Goal: Information Seeking & Learning: Find specific fact

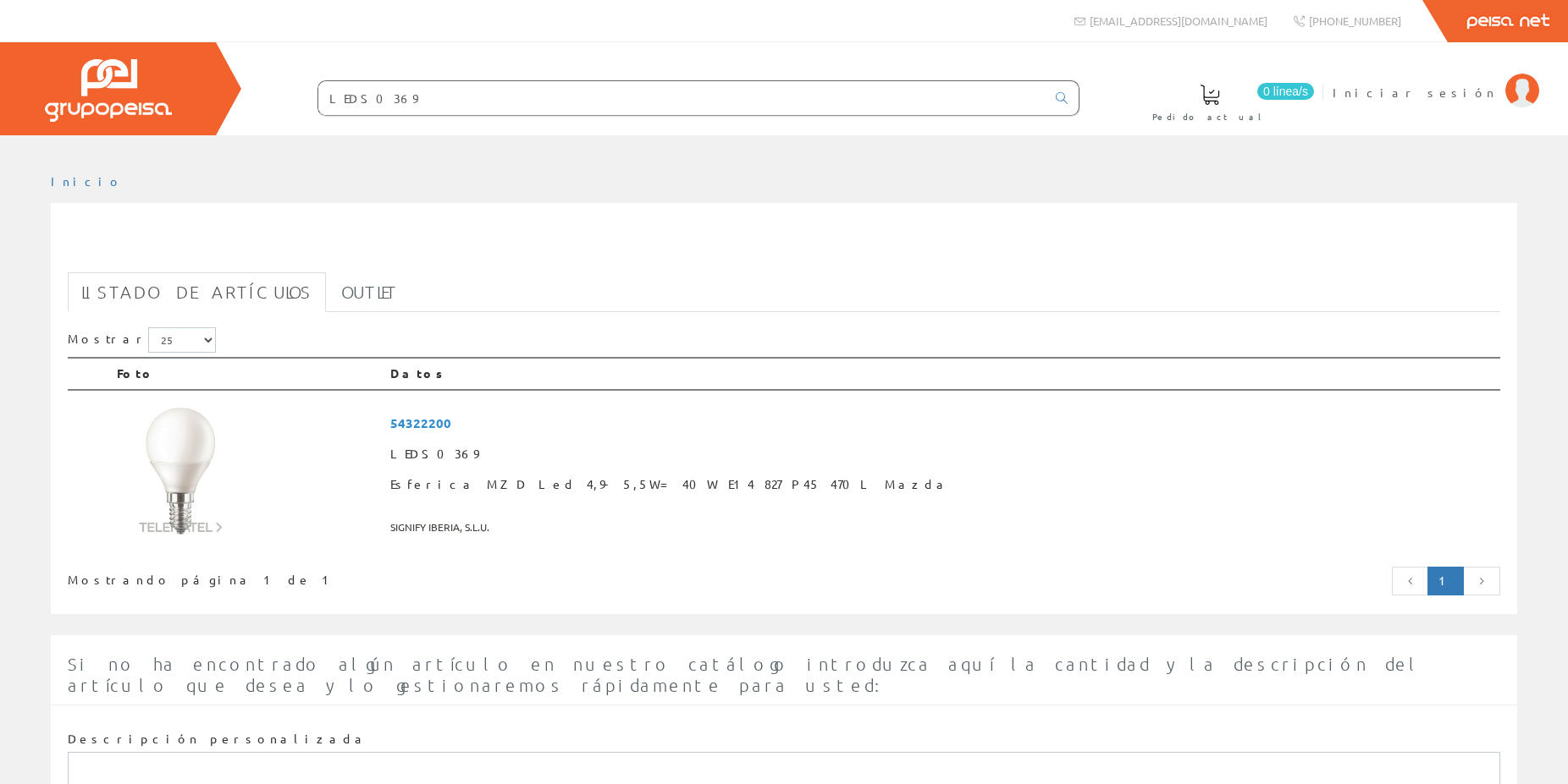
click at [392, 95] on input "LEDS0369" at bounding box center [681, 97] width 727 height 33
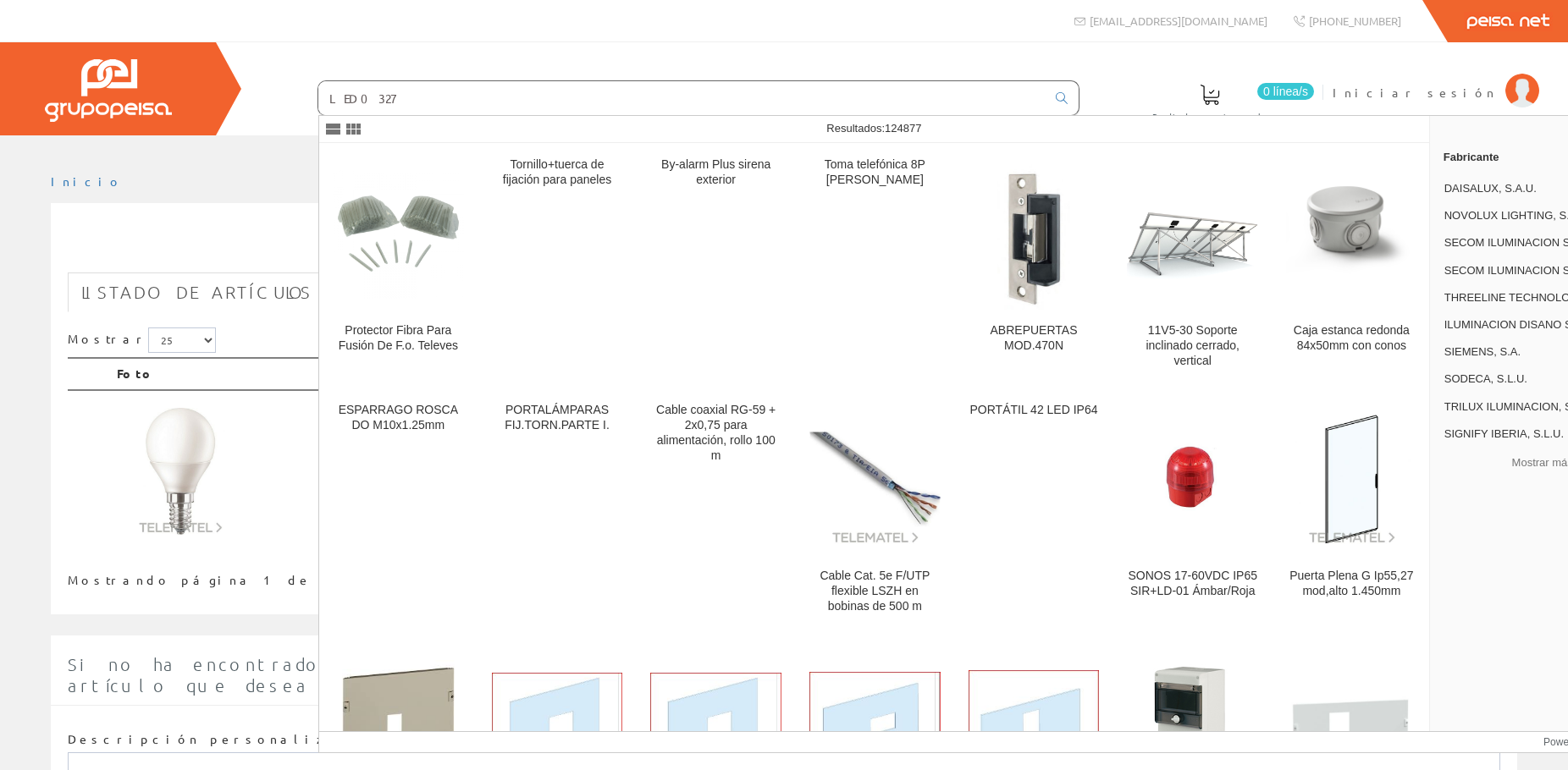
type input "LED0327"
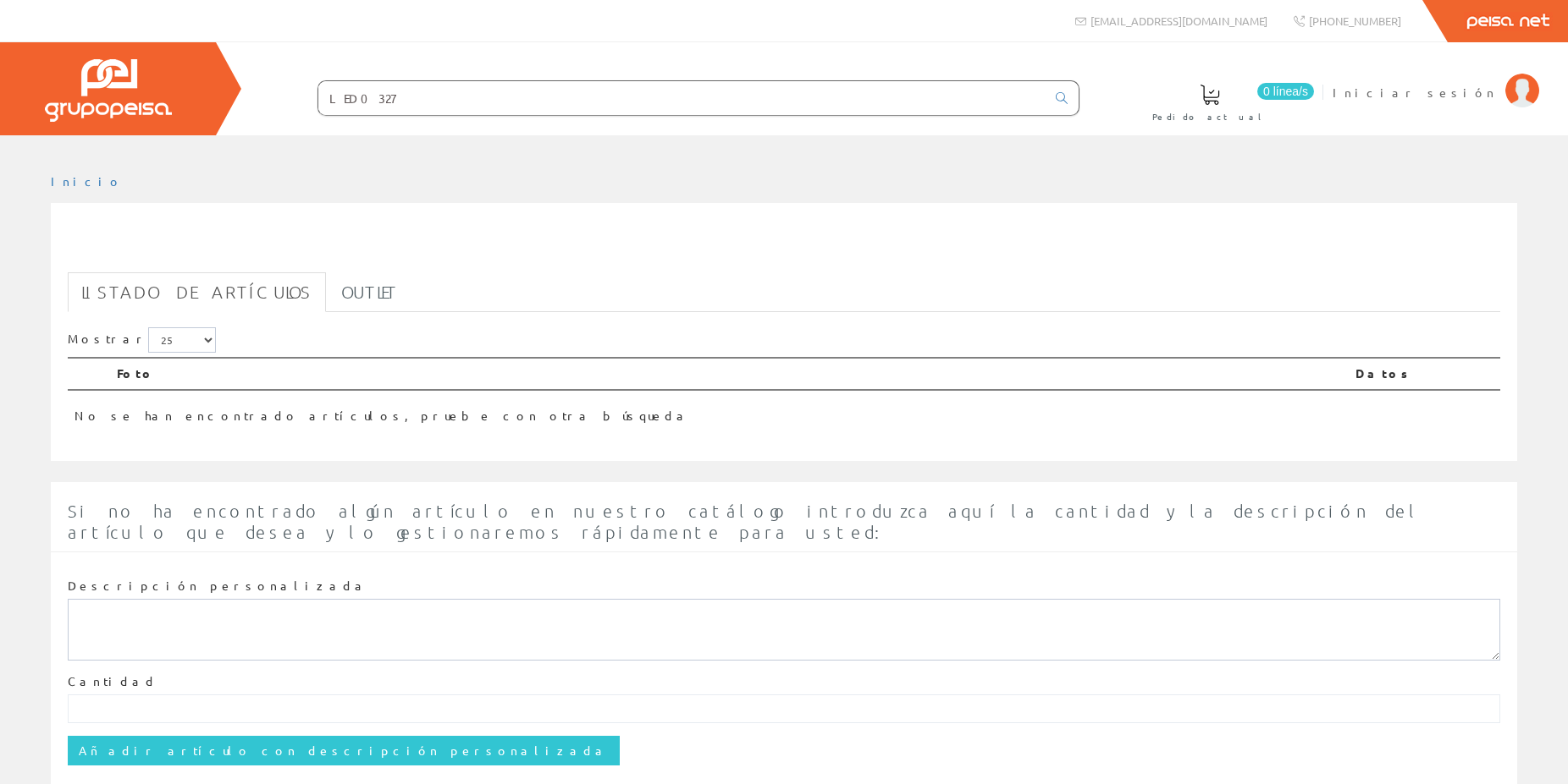
drag, startPoint x: 414, startPoint y: 93, endPoint x: 256, endPoint y: 110, distance: 158.9
click at [318, 110] on input "LED0327" at bounding box center [681, 97] width 727 height 33
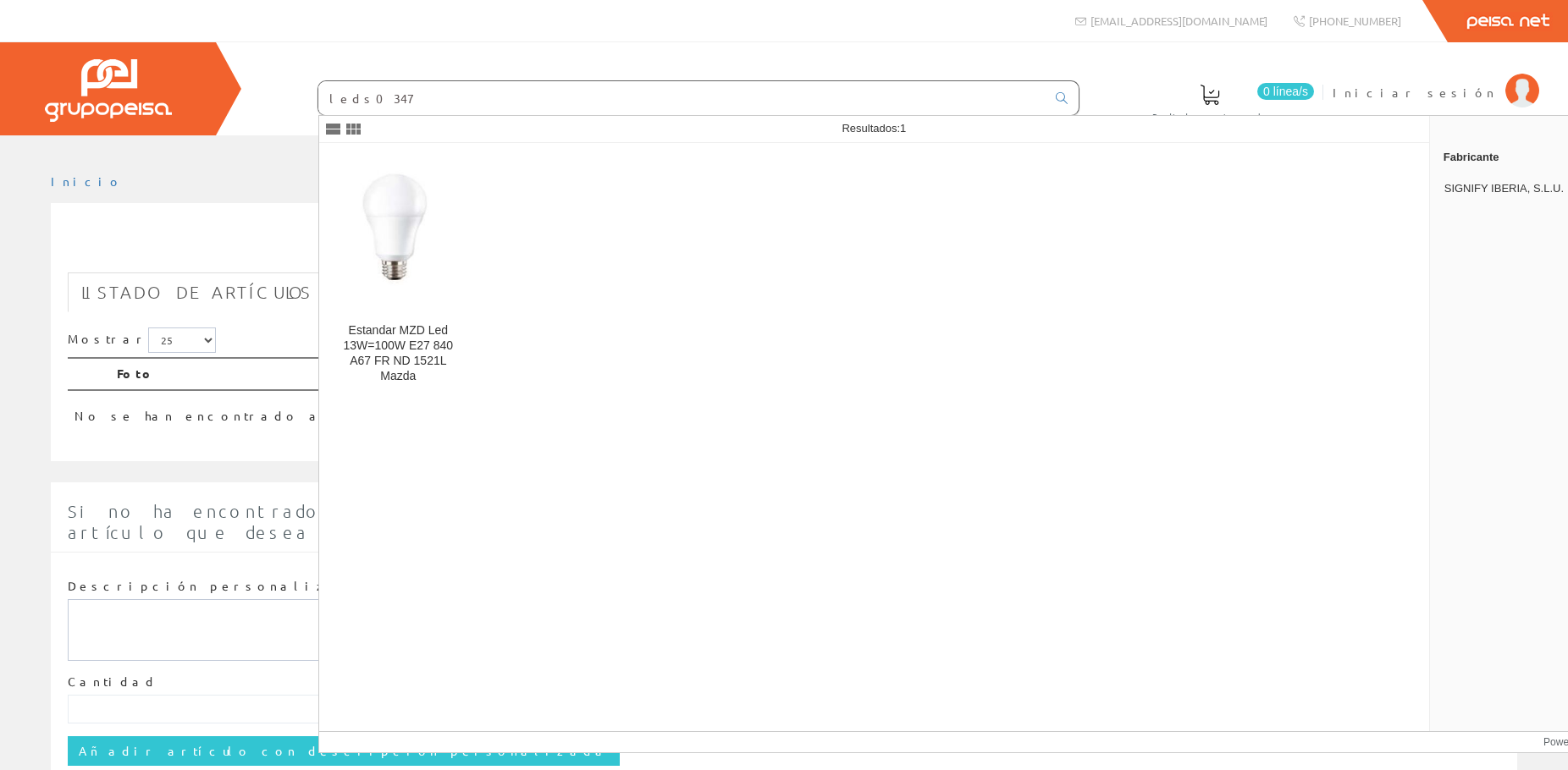
type input "leds0347"
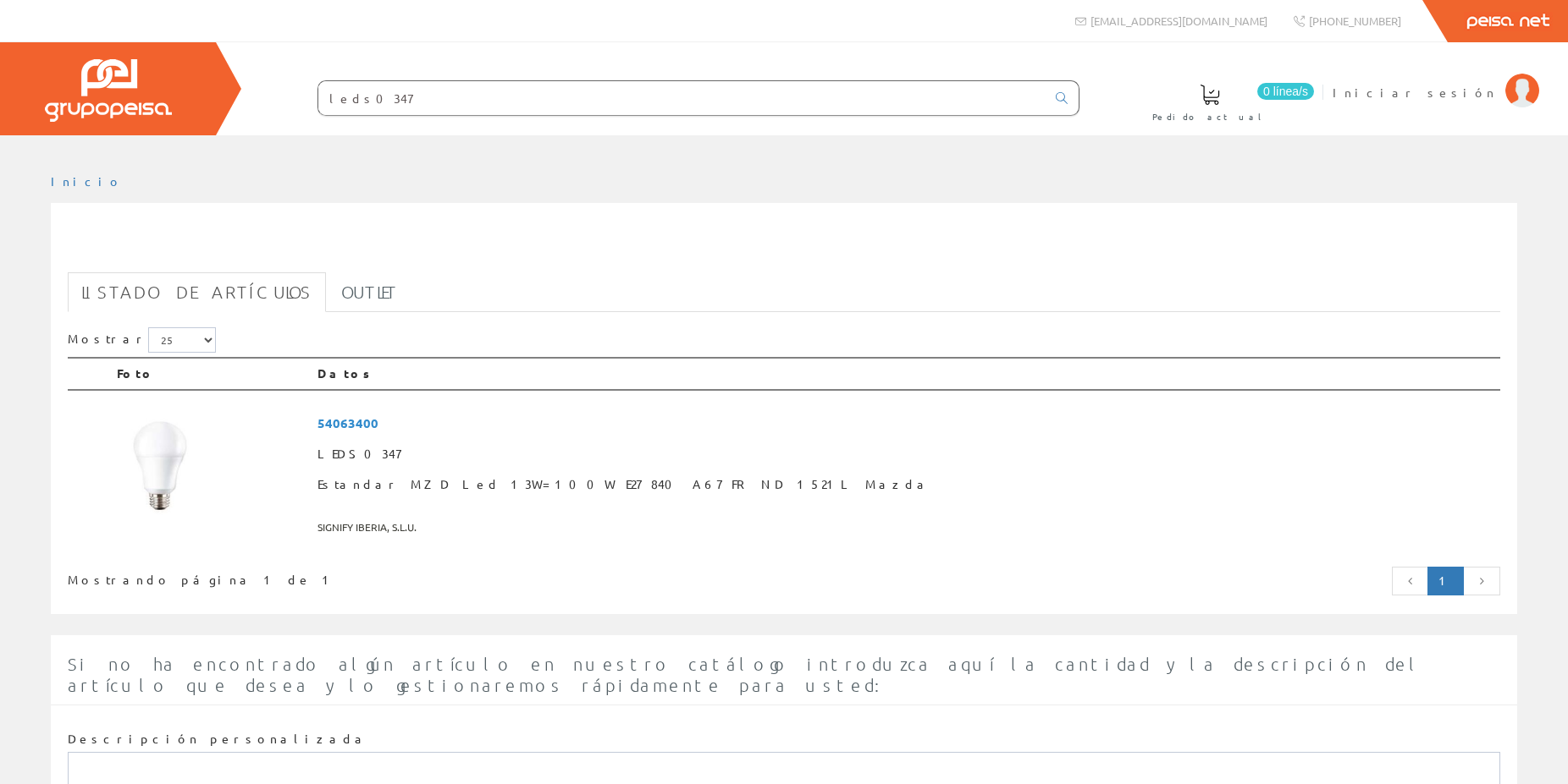
click at [400, 98] on input "leds0347" at bounding box center [681, 97] width 727 height 33
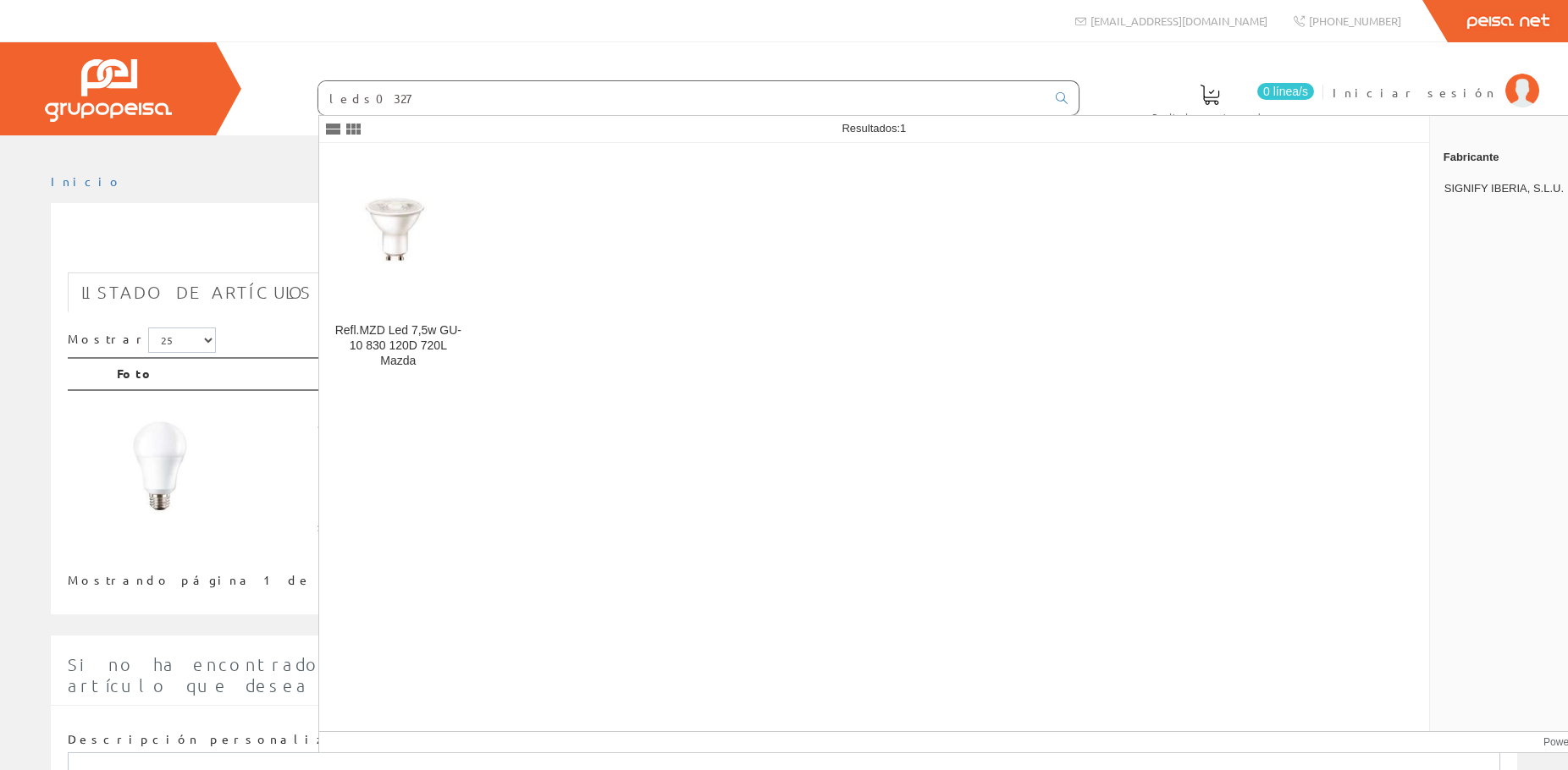
type input "leds0327"
